Goal: Information Seeking & Learning: Learn about a topic

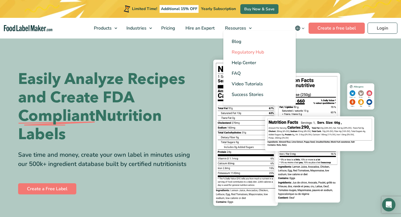
click at [244, 49] on span "Regulatory Hub" at bounding box center [248, 52] width 32 height 6
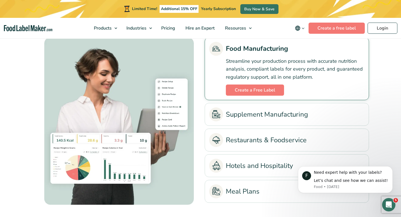
scroll to position [1271, 0]
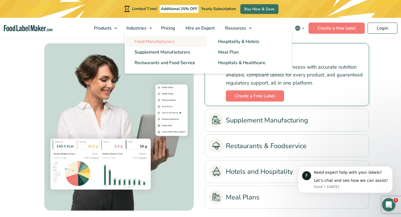
click at [147, 40] on span "Food Manufacturers" at bounding box center [154, 41] width 40 height 6
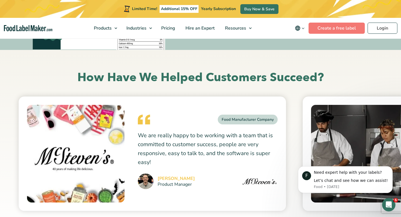
scroll to position [1954, 0]
